Goal: Task Accomplishment & Management: Manage account settings

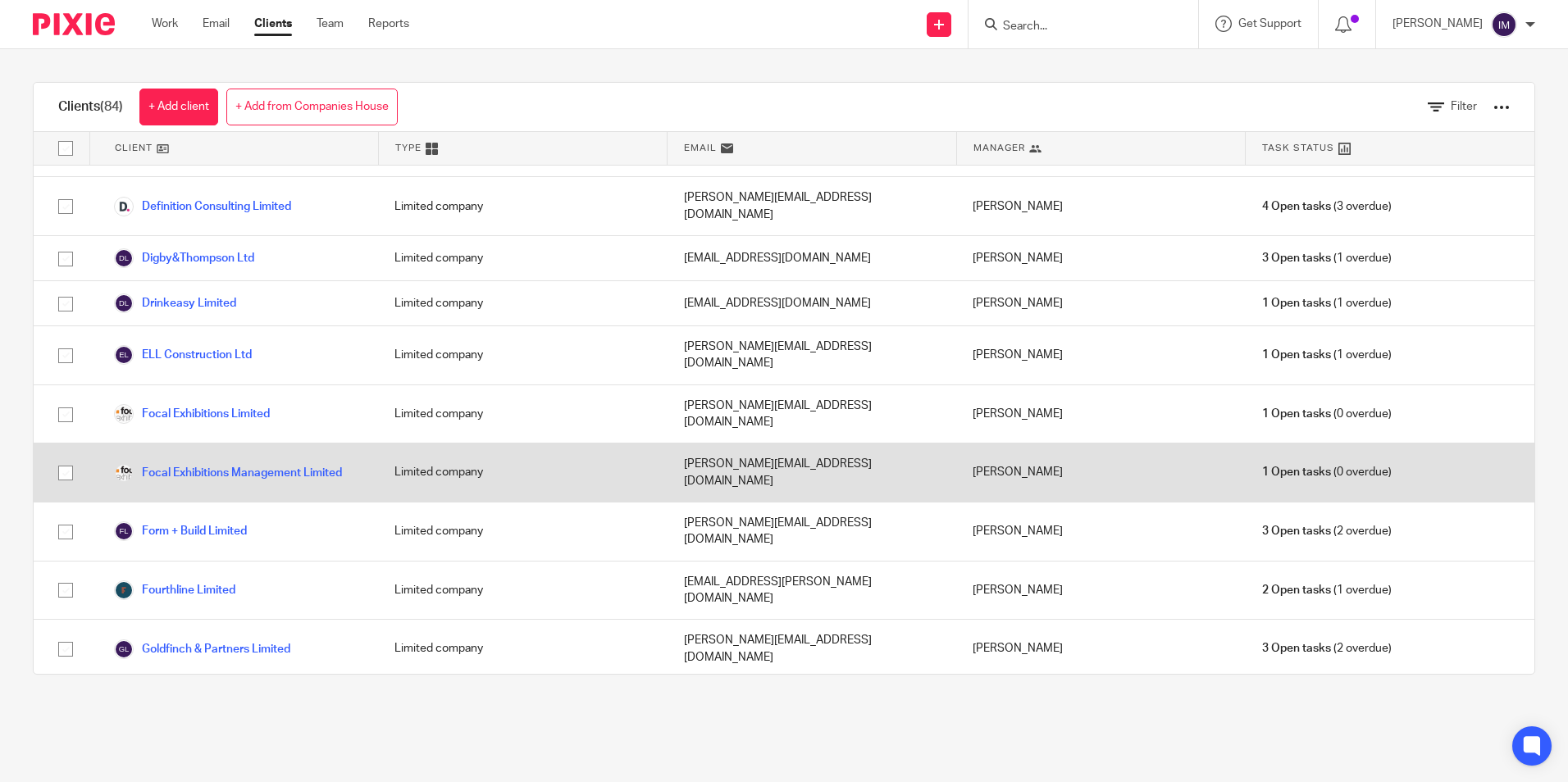
scroll to position [1066, 0]
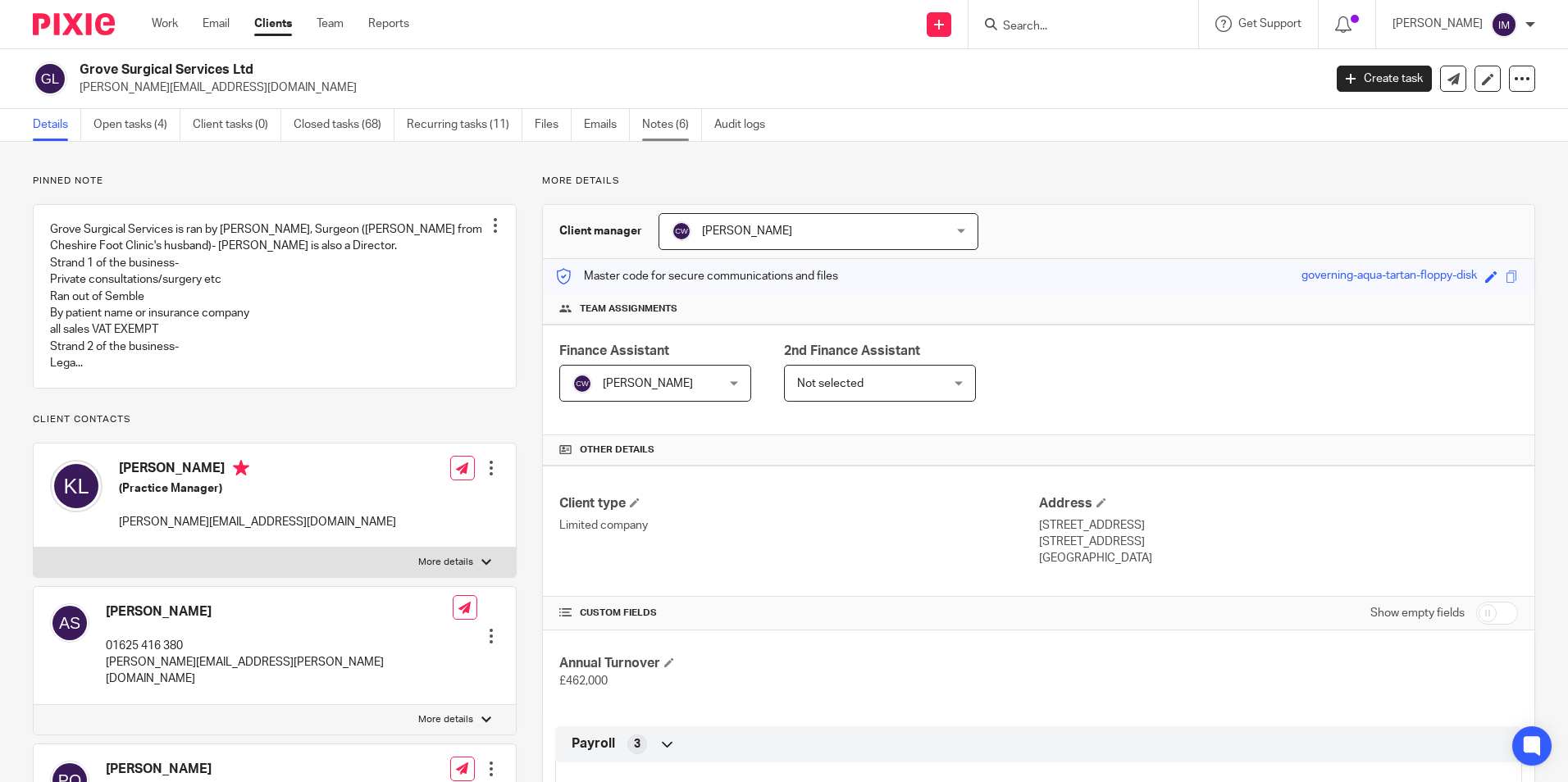
click at [663, 127] on link "Notes (6)" at bounding box center [672, 125] width 60 height 32
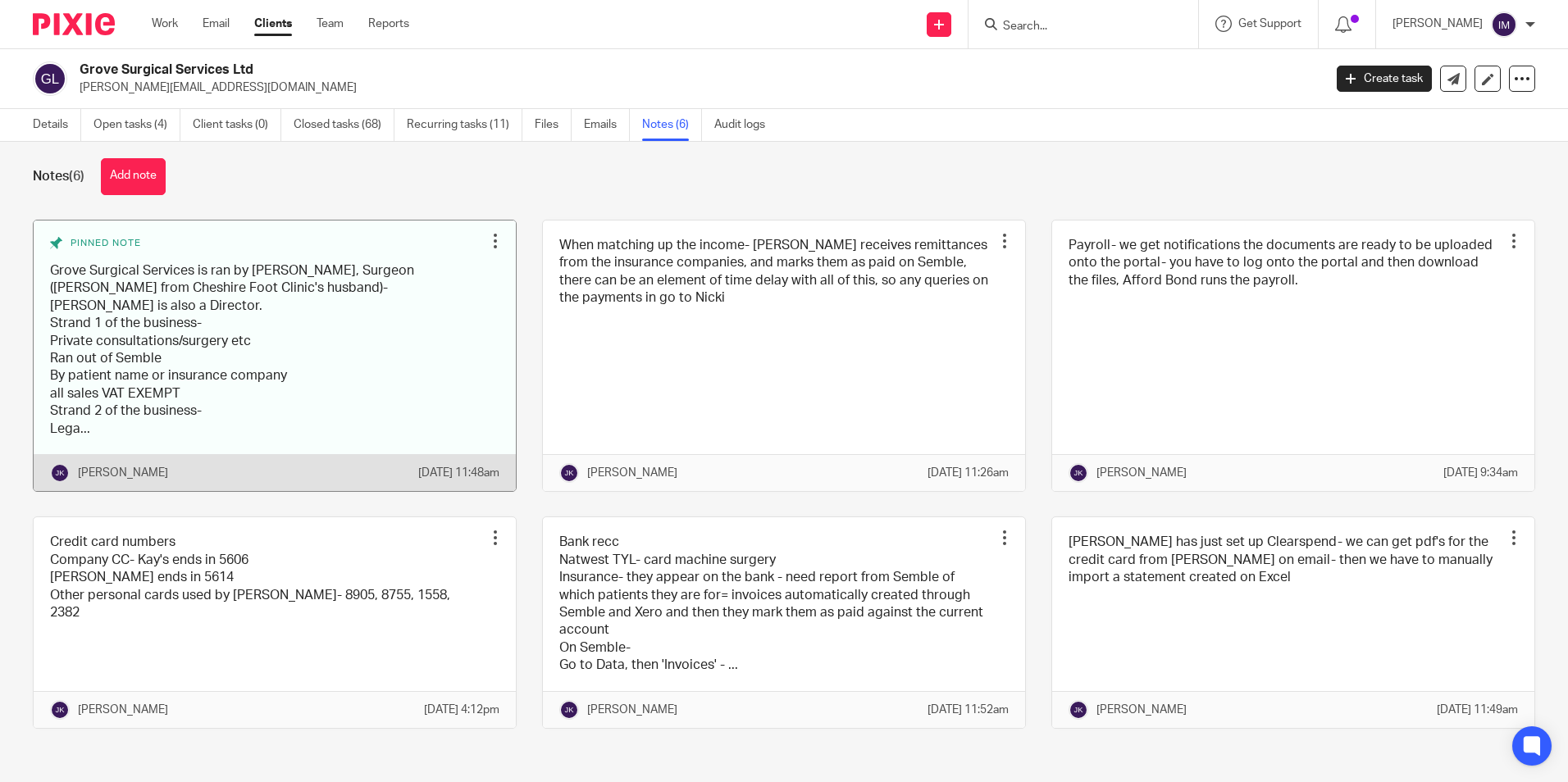
scroll to position [20, 0]
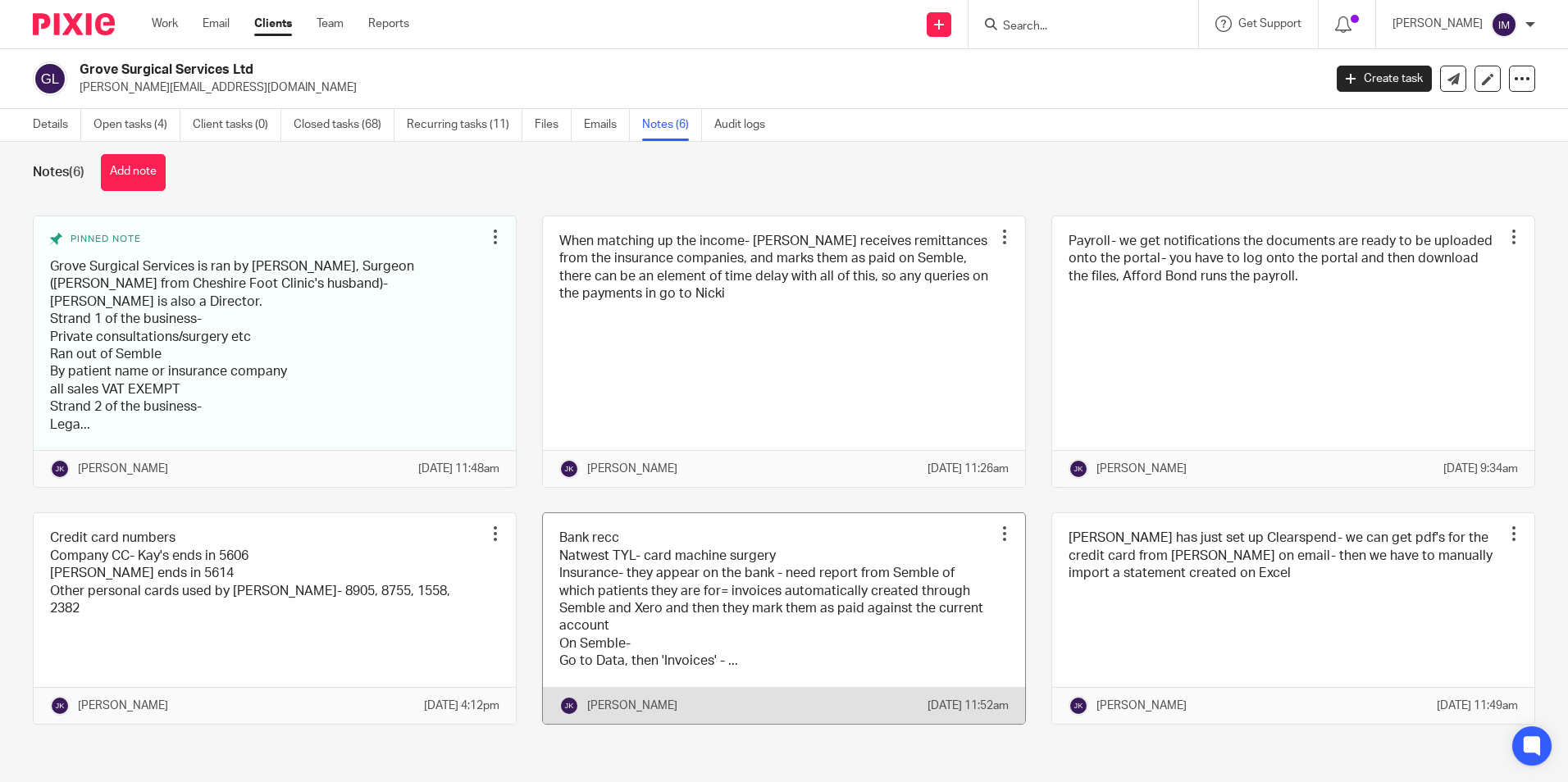
click at [700, 608] on link at bounding box center [784, 618] width 482 height 211
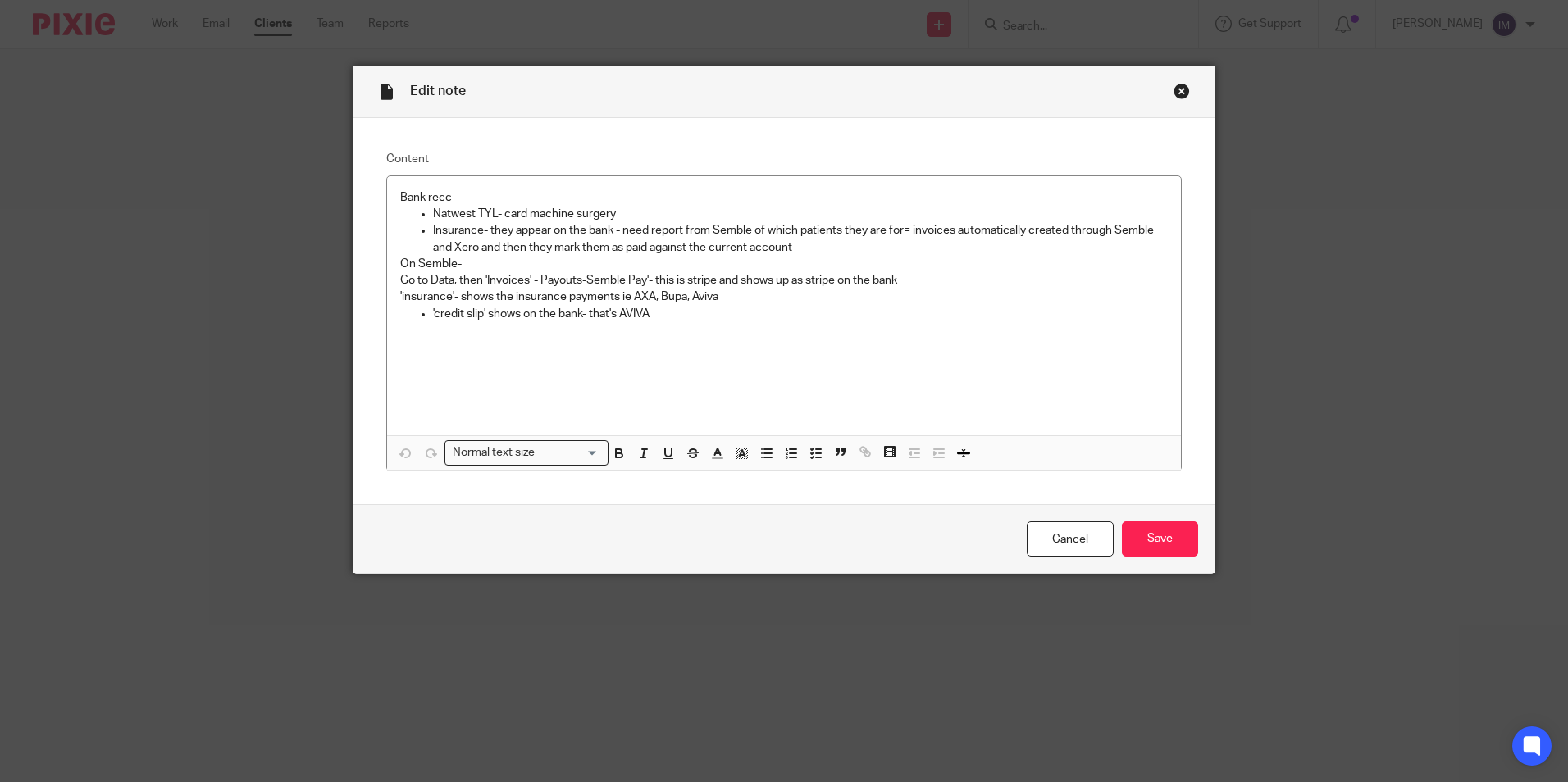
click at [1174, 89] on div "Close this dialog window" at bounding box center [1182, 91] width 17 height 17
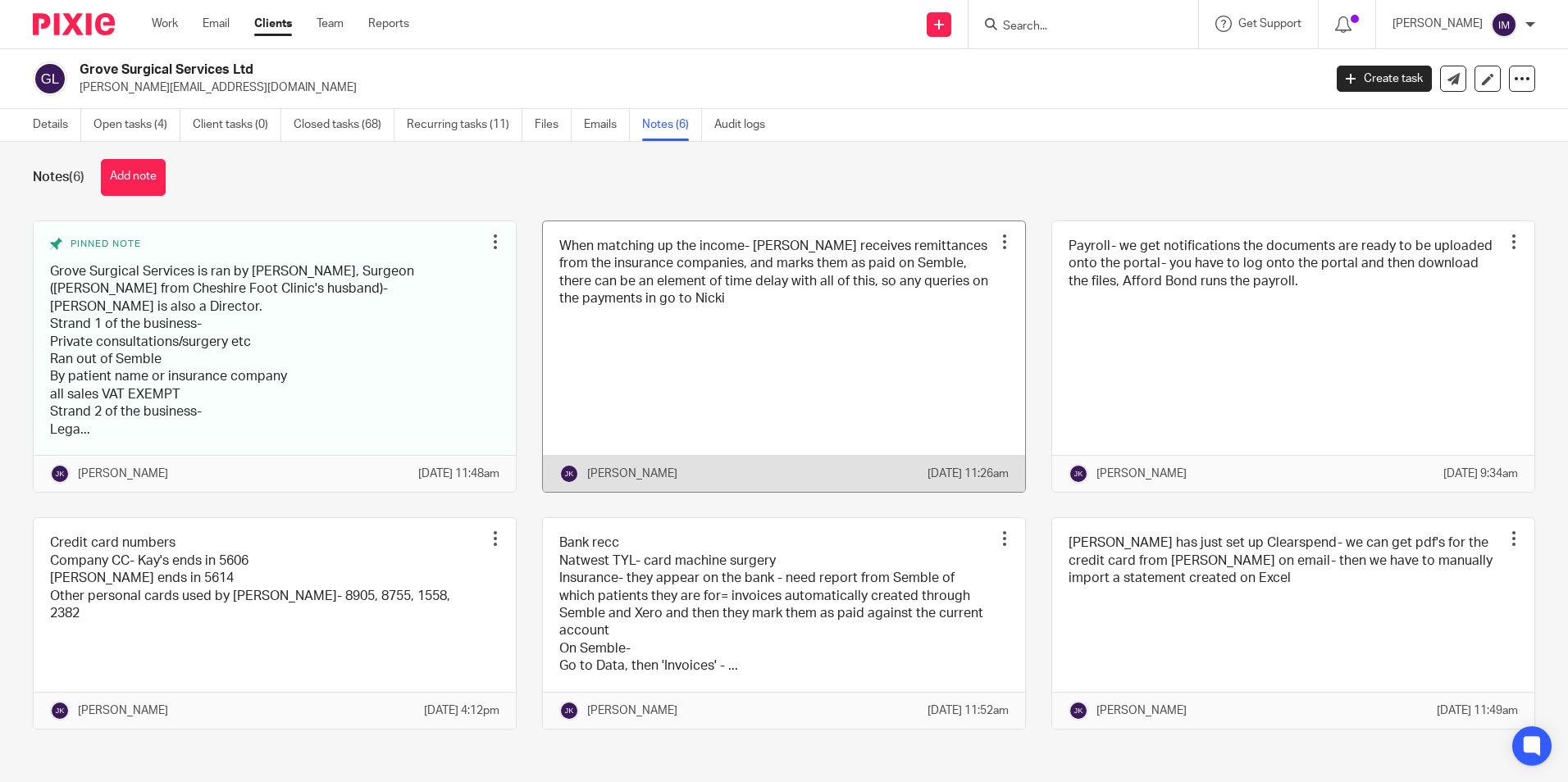
scroll to position [20, 0]
